Goal: Navigation & Orientation: Find specific page/section

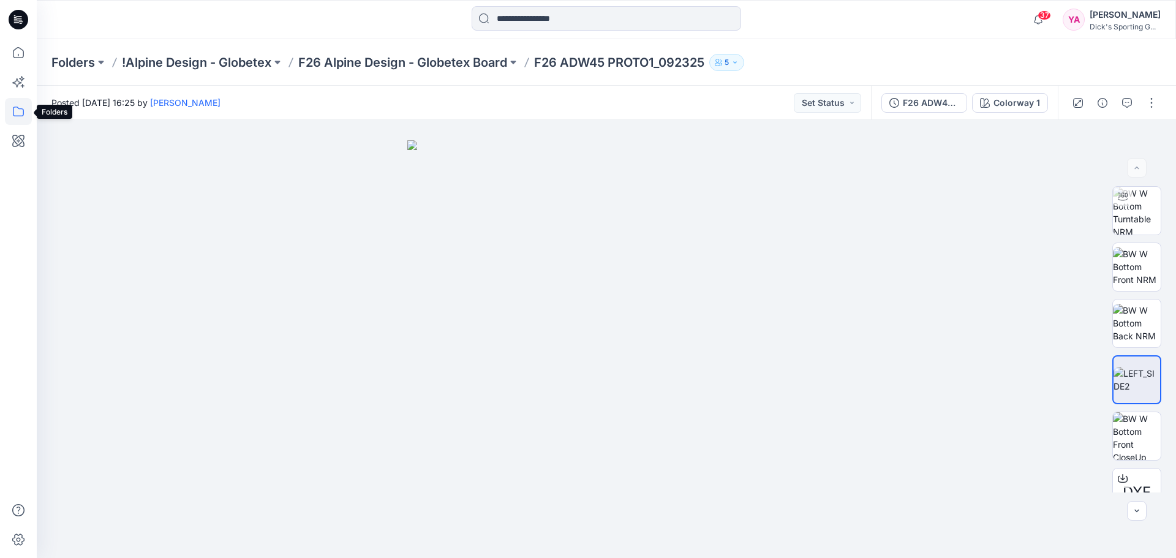
click at [17, 105] on icon at bounding box center [18, 111] width 27 height 27
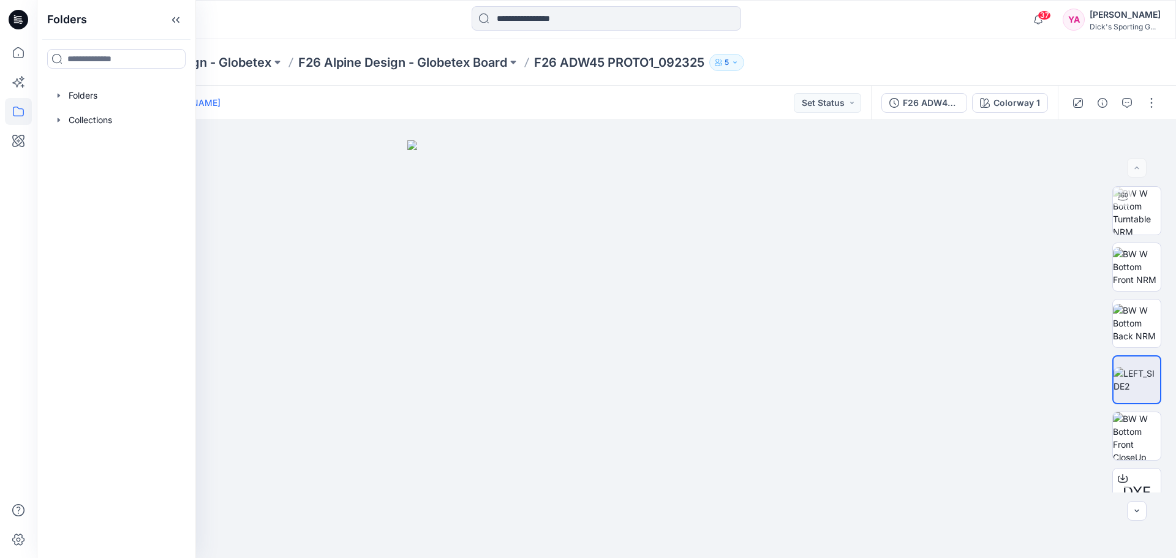
click at [19, 24] on icon at bounding box center [19, 20] width 20 height 20
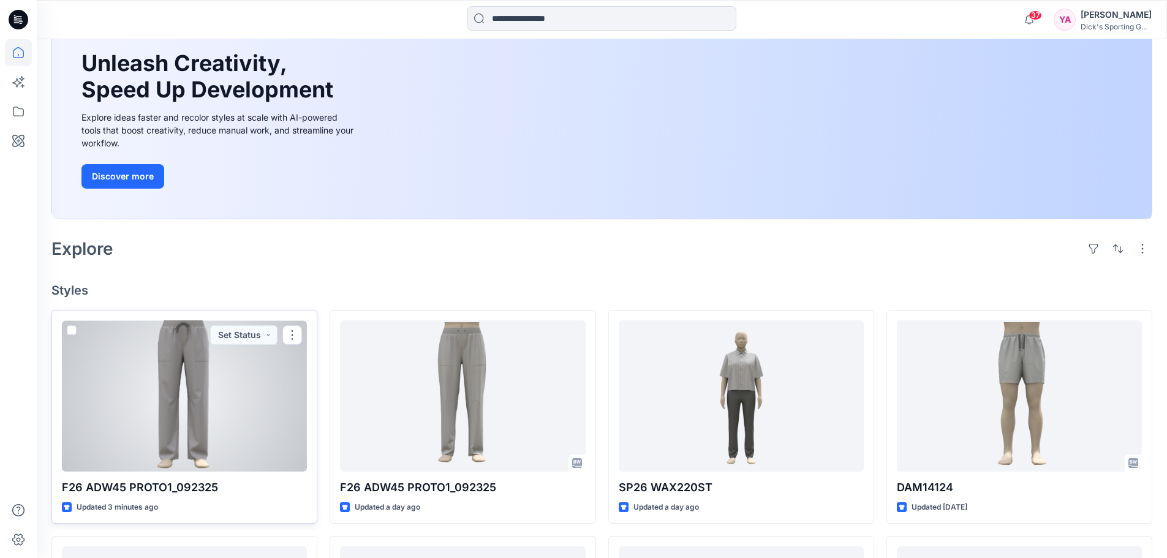
scroll to position [123, 0]
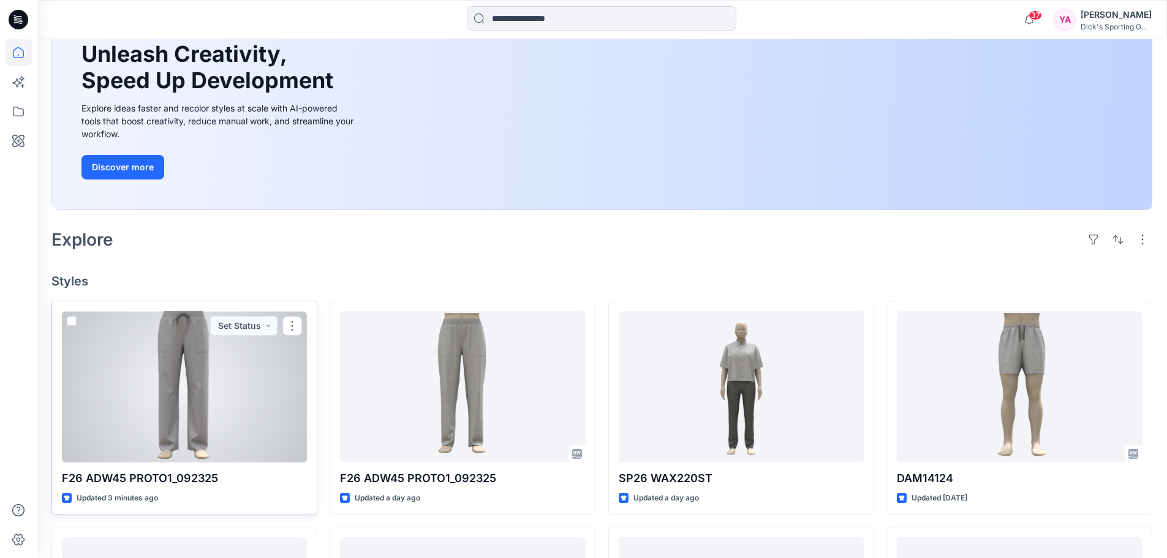
click at [247, 390] on div at bounding box center [184, 386] width 245 height 151
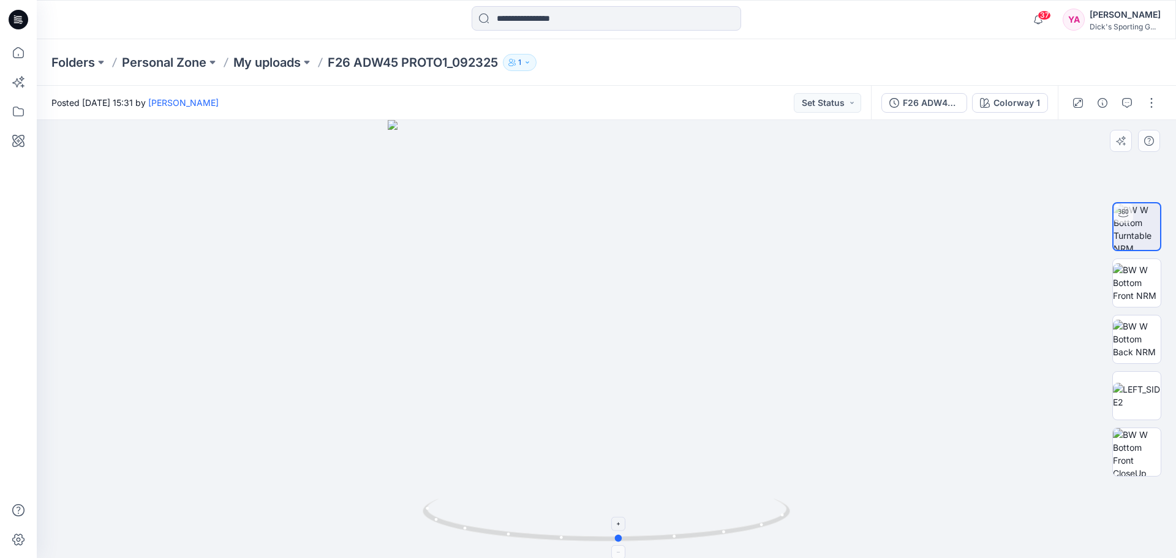
drag, startPoint x: 607, startPoint y: 538, endPoint x: 619, endPoint y: 537, distance: 12.9
click at [619, 537] on circle at bounding box center [619, 538] width 7 height 7
drag, startPoint x: 622, startPoint y: 536, endPoint x: 800, endPoint y: 515, distance: 179.0
click at [800, 515] on div at bounding box center [607, 339] width 1140 height 438
drag, startPoint x: 434, startPoint y: 522, endPoint x: 586, endPoint y: 528, distance: 152.7
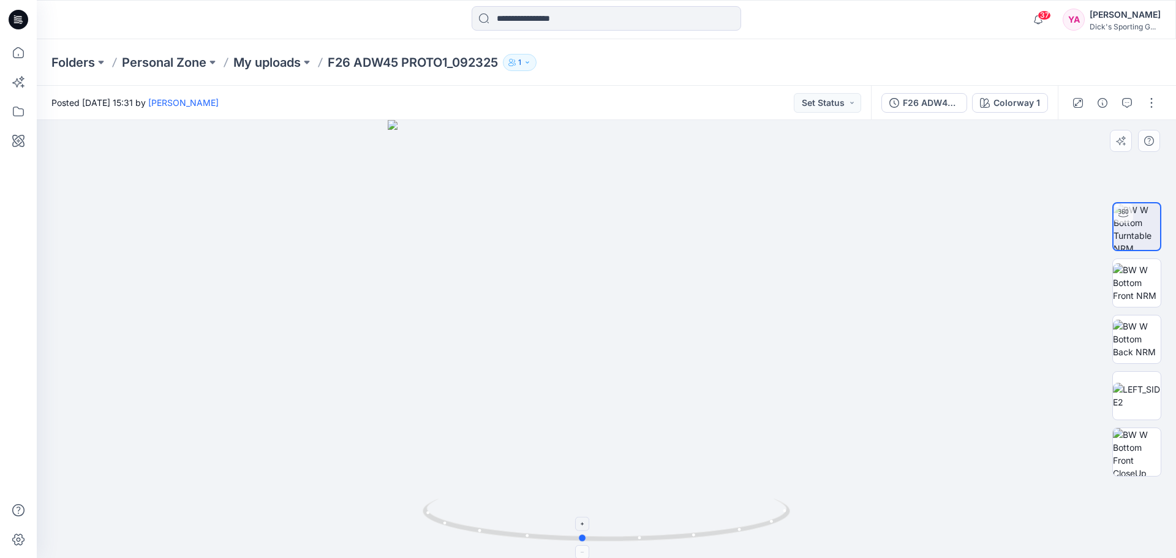
click at [586, 528] on icon at bounding box center [608, 522] width 371 height 46
click at [1134, 274] on img at bounding box center [1137, 282] width 48 height 39
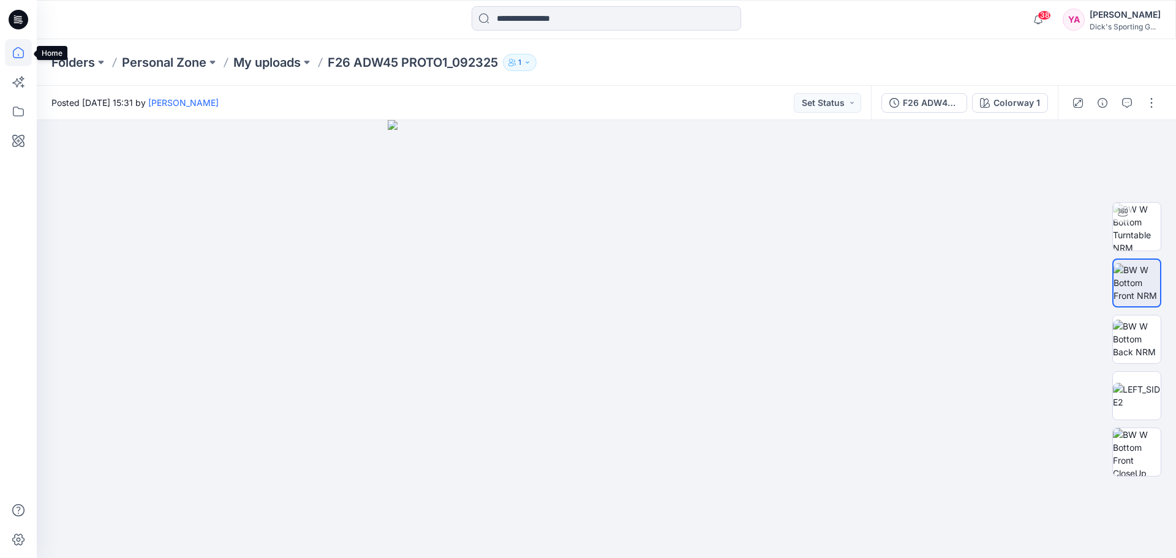
click at [20, 50] on icon at bounding box center [18, 52] width 27 height 27
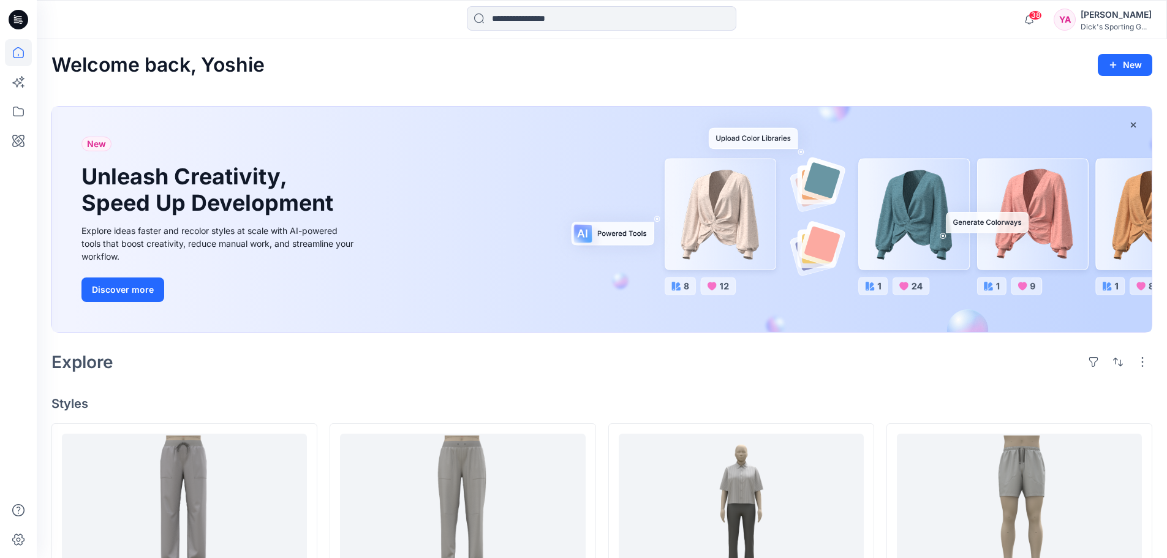
scroll to position [123, 0]
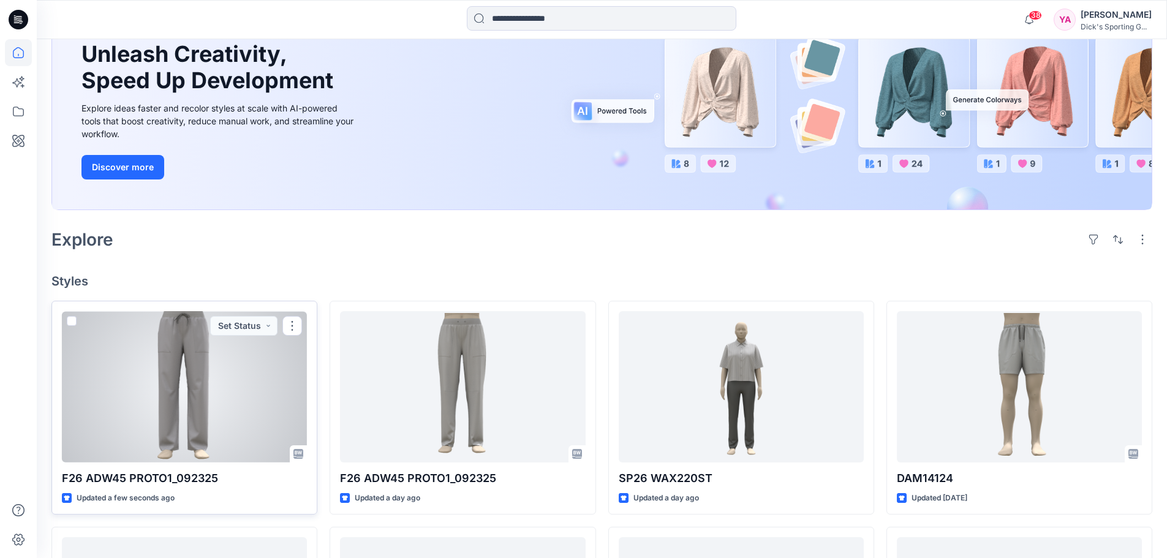
click at [206, 382] on div at bounding box center [184, 386] width 245 height 151
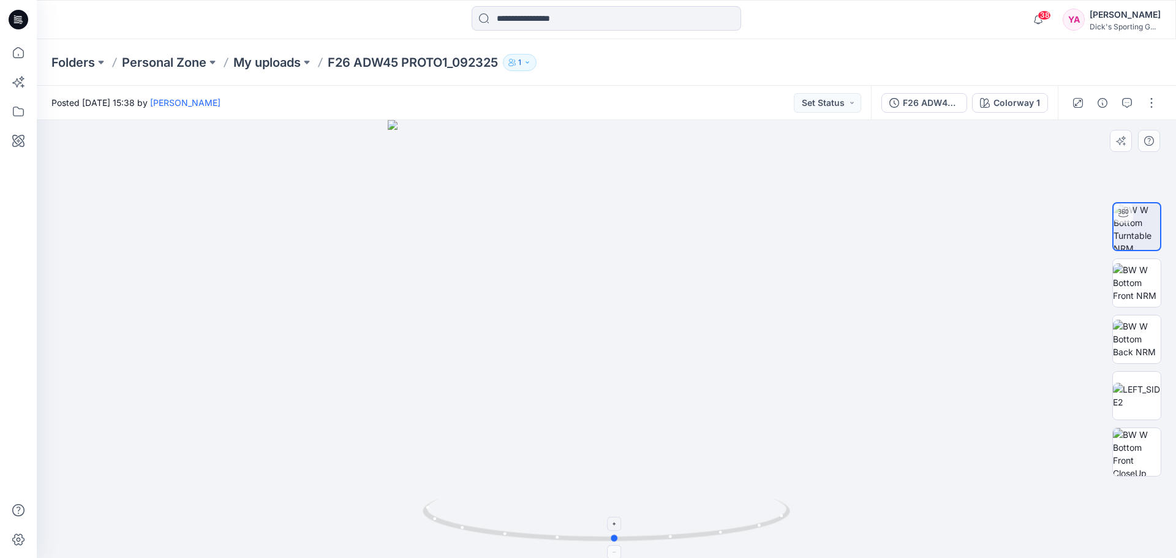
drag, startPoint x: 605, startPoint y: 539, endPoint x: 614, endPoint y: 525, distance: 16.5
click at [614, 525] on icon at bounding box center [608, 522] width 371 height 46
drag, startPoint x: 617, startPoint y: 541, endPoint x: 722, endPoint y: 539, distance: 105.4
click at [722, 539] on icon at bounding box center [608, 522] width 371 height 46
drag, startPoint x: 722, startPoint y: 534, endPoint x: 801, endPoint y: 515, distance: 81.3
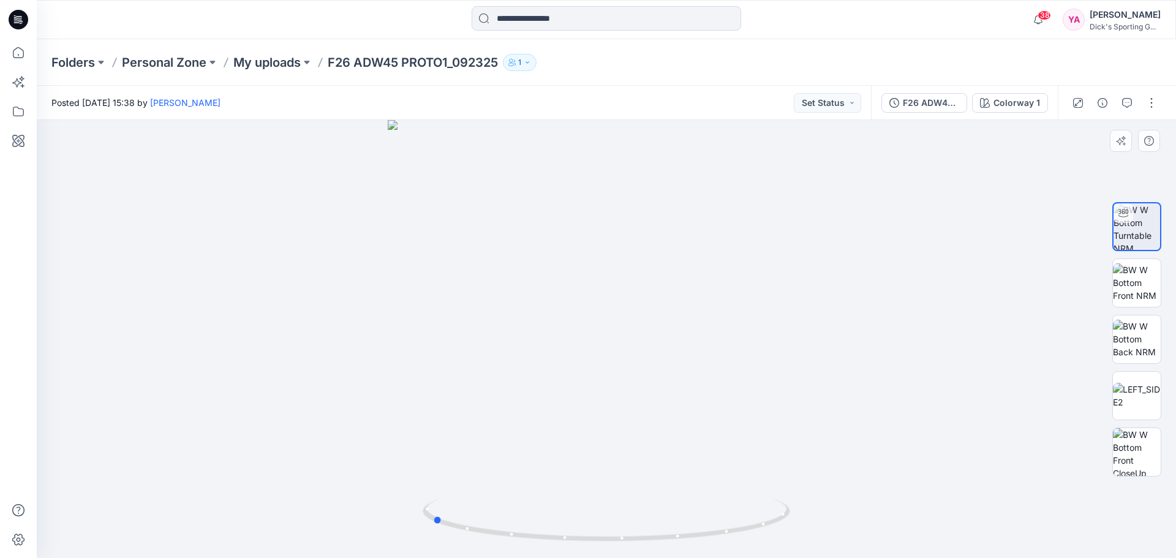
click at [801, 515] on div at bounding box center [607, 339] width 1140 height 438
